Goal: Navigation & Orientation: Find specific page/section

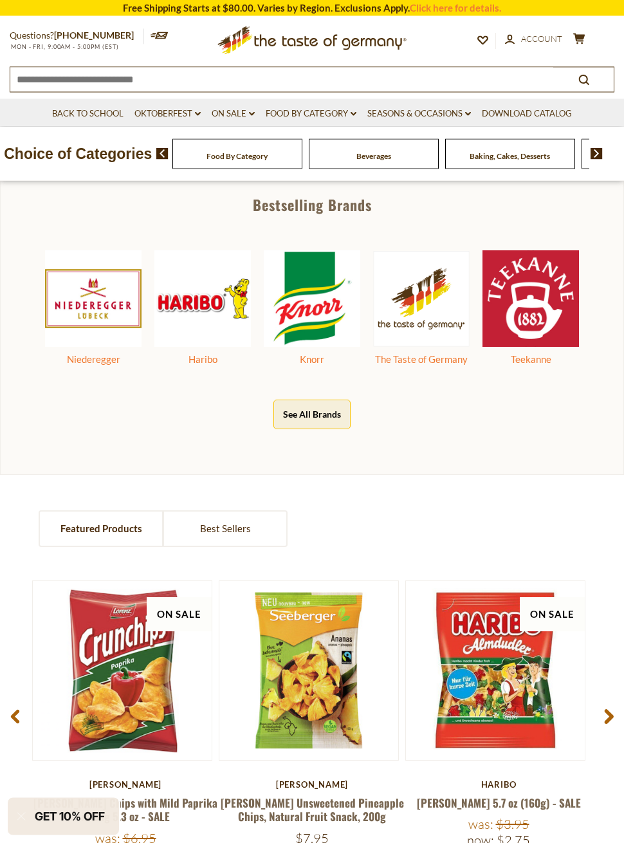
scroll to position [526, 0]
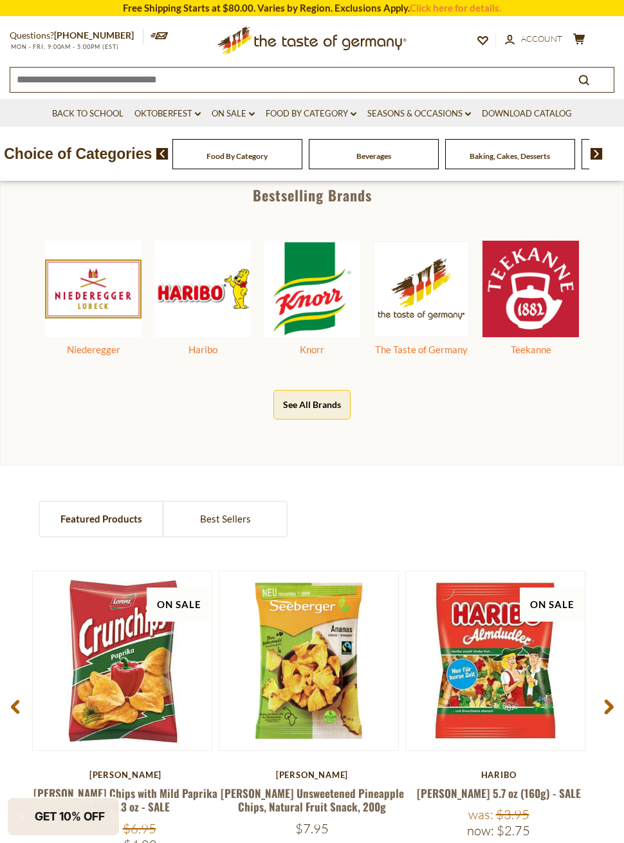
click at [336, 412] on button "See All Brands" at bounding box center [311, 404] width 77 height 29
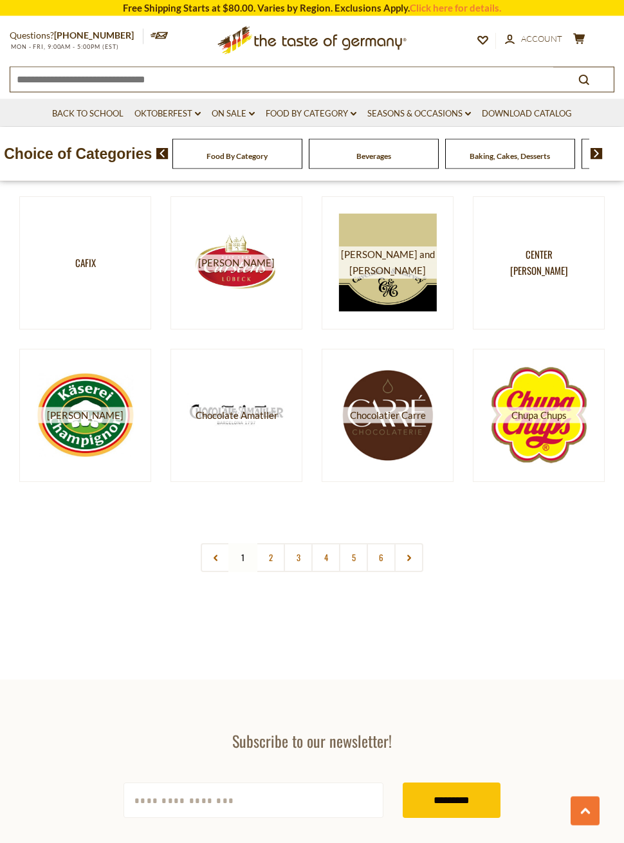
scroll to position [1690, 0]
click at [273, 559] on link "2" at bounding box center [270, 557] width 29 height 29
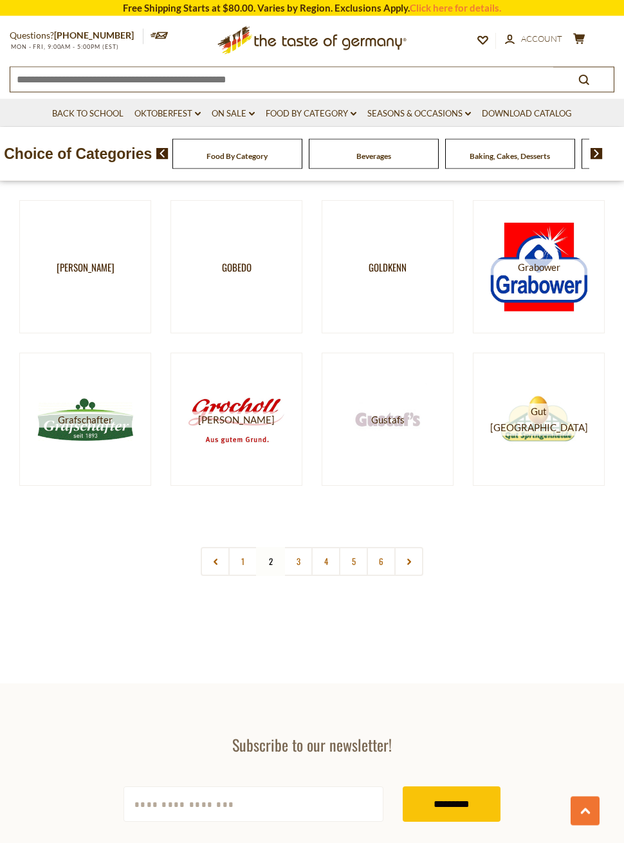
scroll to position [1685, 0]
click at [297, 559] on link "3" at bounding box center [298, 561] width 29 height 29
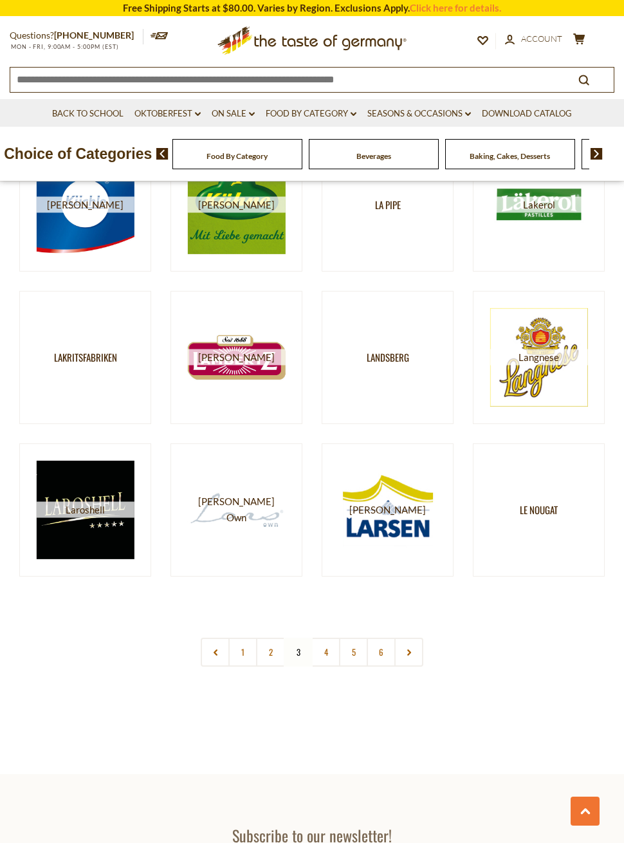
scroll to position [1577, 0]
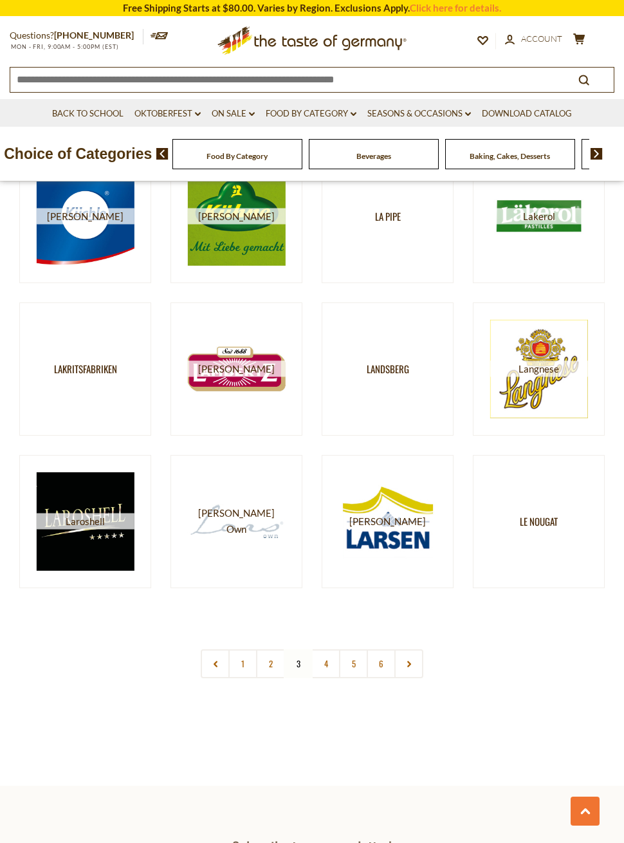
click at [259, 369] on span "[PERSON_NAME]" at bounding box center [236, 369] width 98 height 16
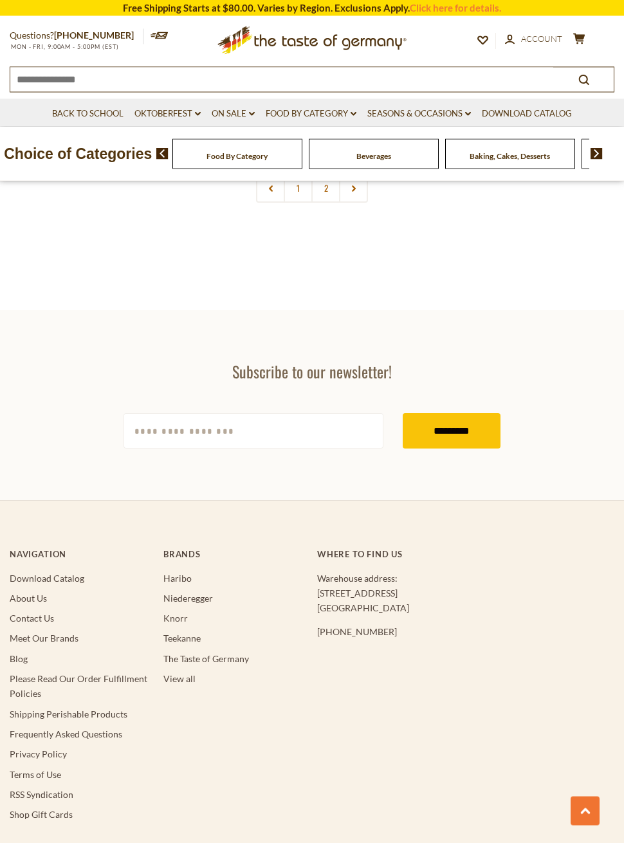
scroll to position [4112, 0]
